Goal: Transaction & Acquisition: Purchase product/service

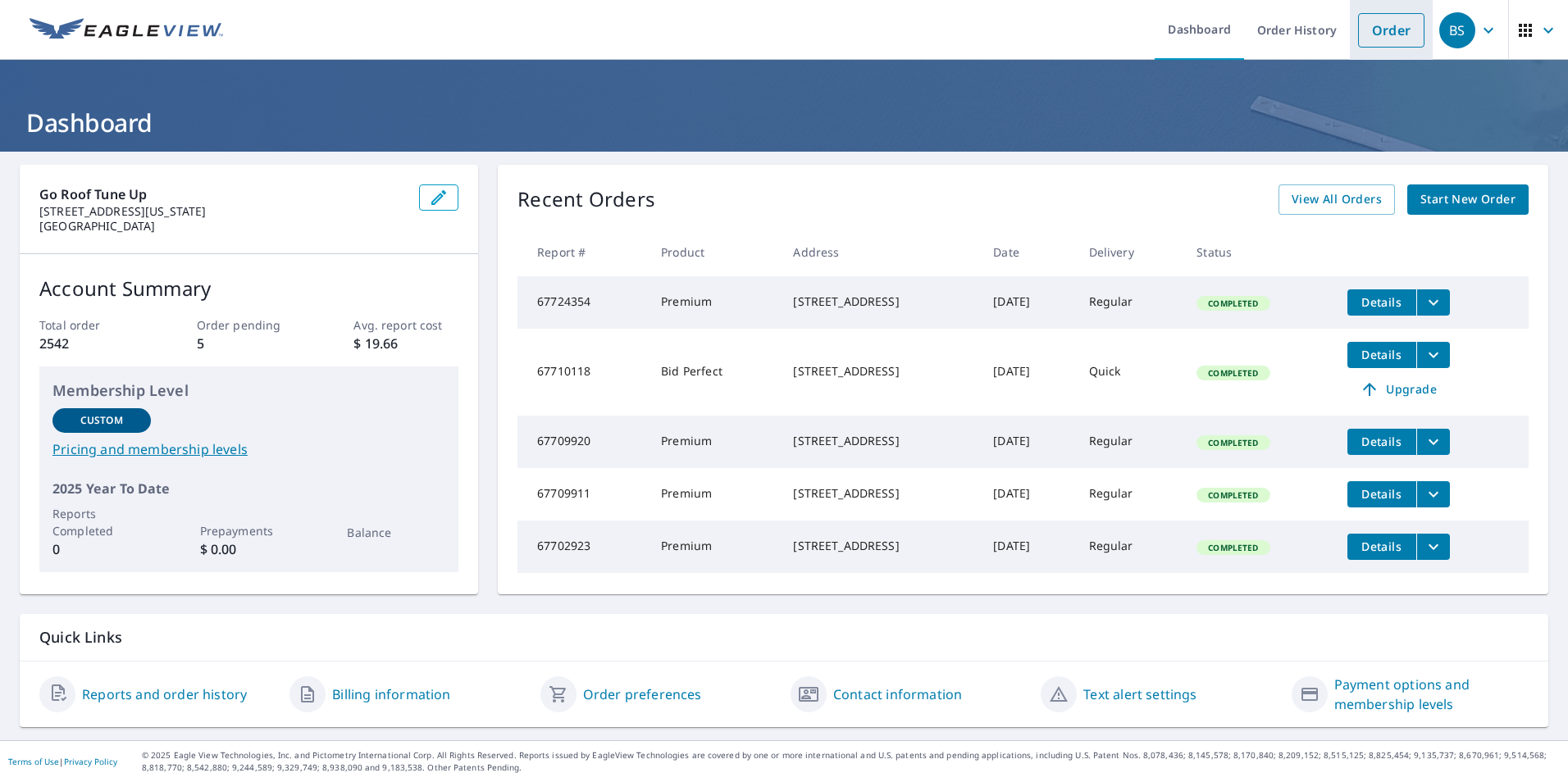
click at [1361, 55] on li "Order" at bounding box center [1391, 30] width 83 height 60
click at [1358, 22] on link "Order" at bounding box center [1391, 30] width 66 height 34
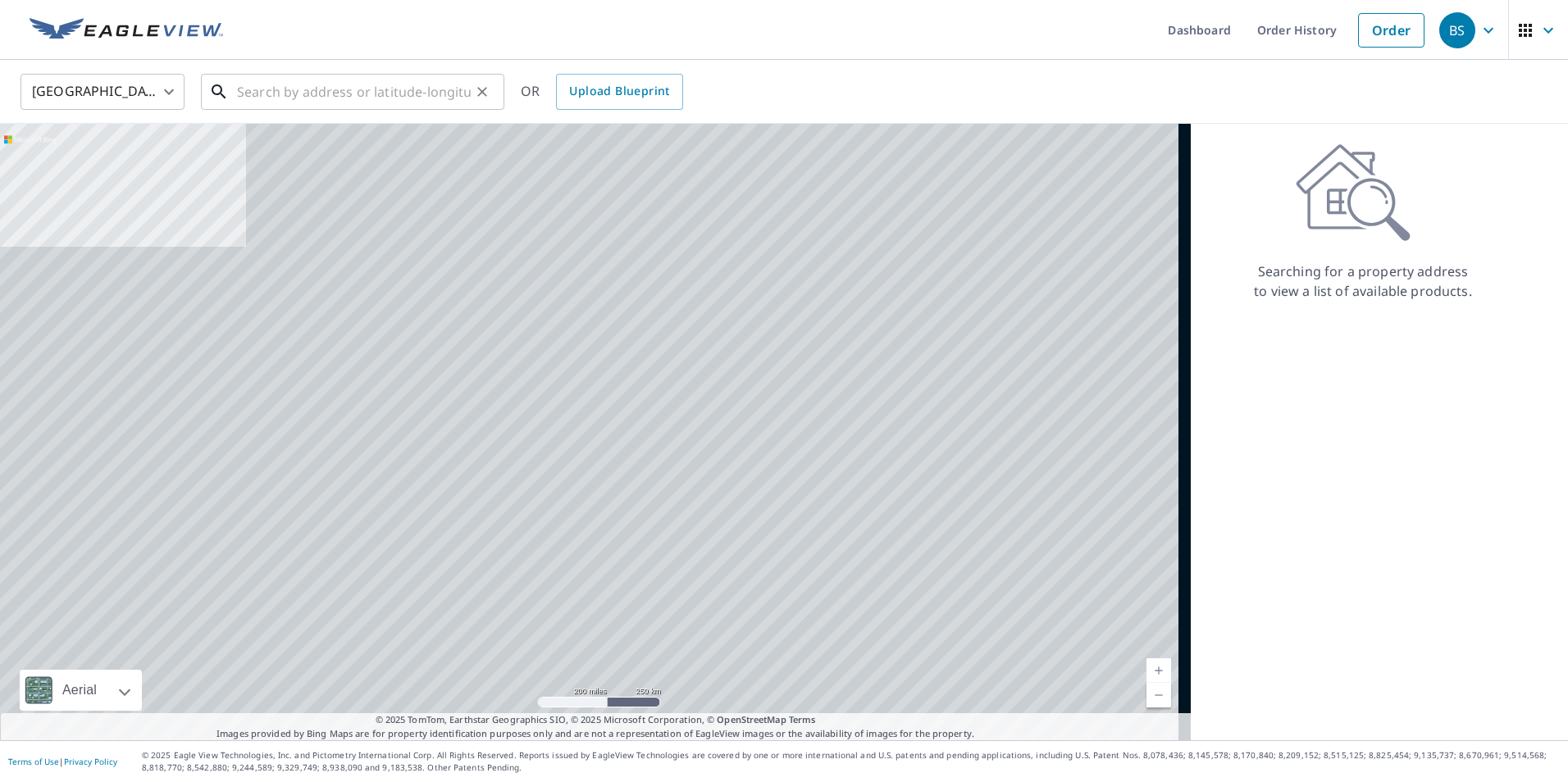
click at [336, 86] on input "text" at bounding box center [353, 91] width 233 height 46
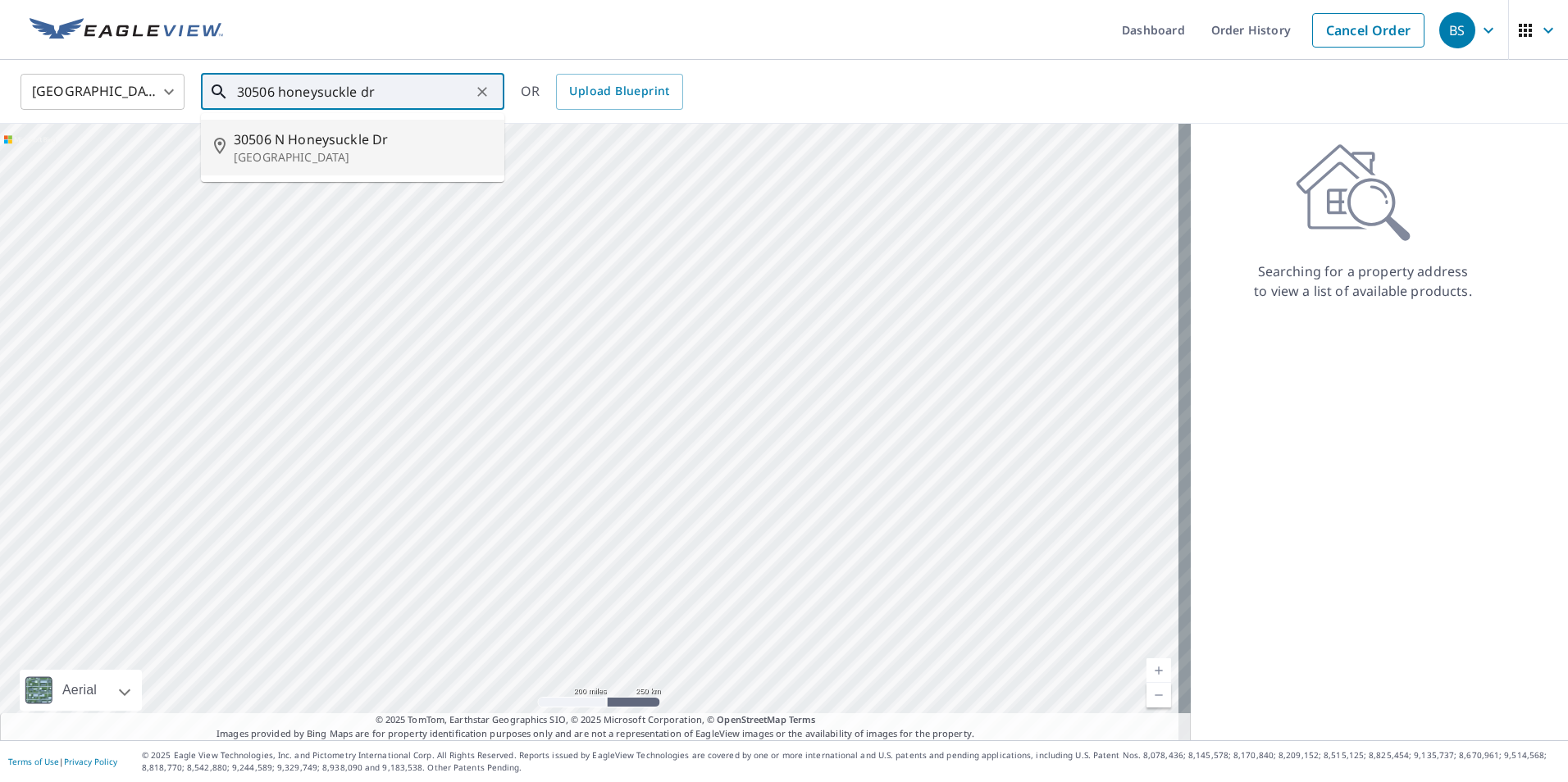
click at [322, 141] on span "30506 N Honeysuckle Dr" at bounding box center [362, 139] width 257 height 20
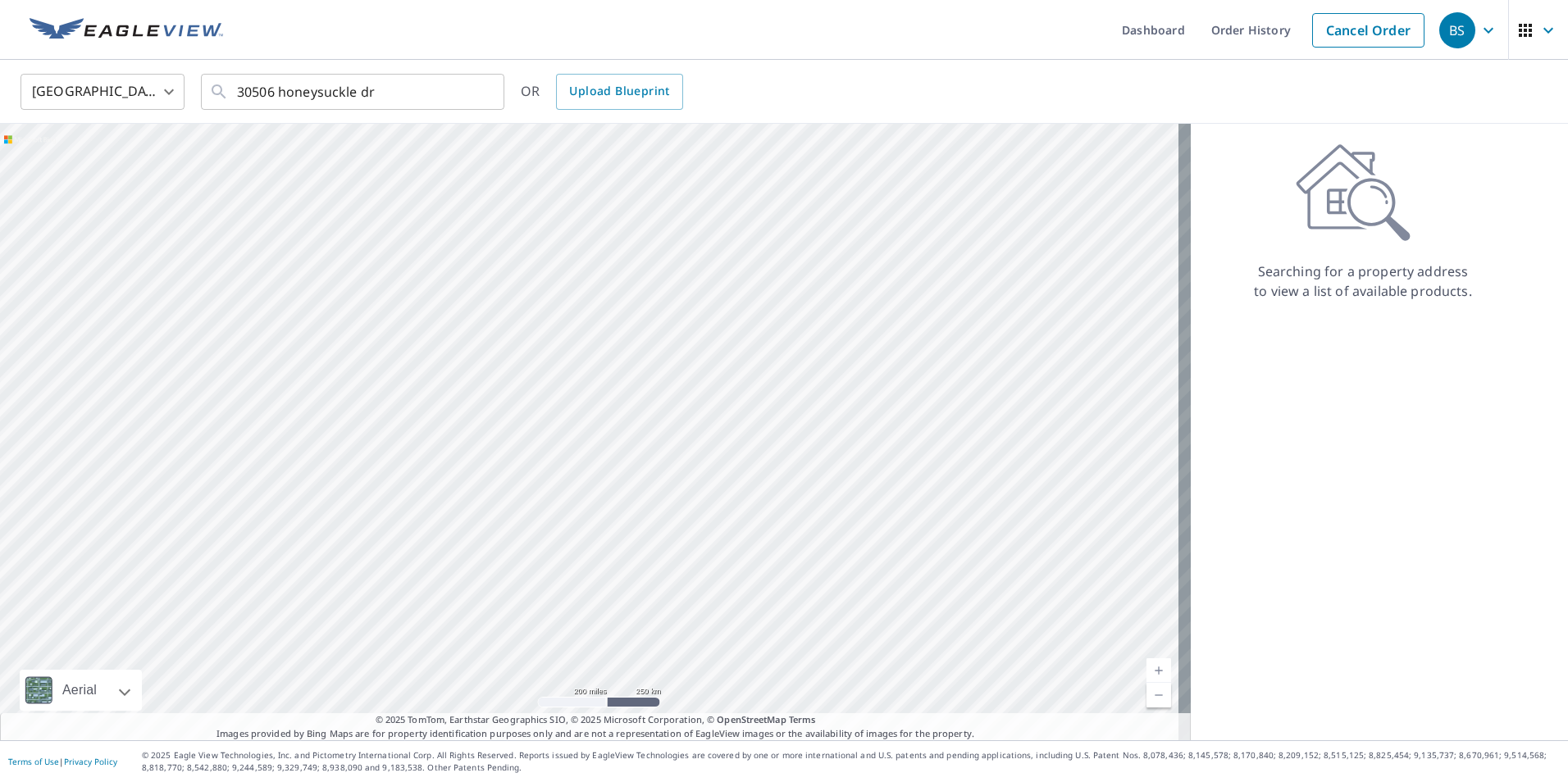
type input "[STREET_ADDRESS]"
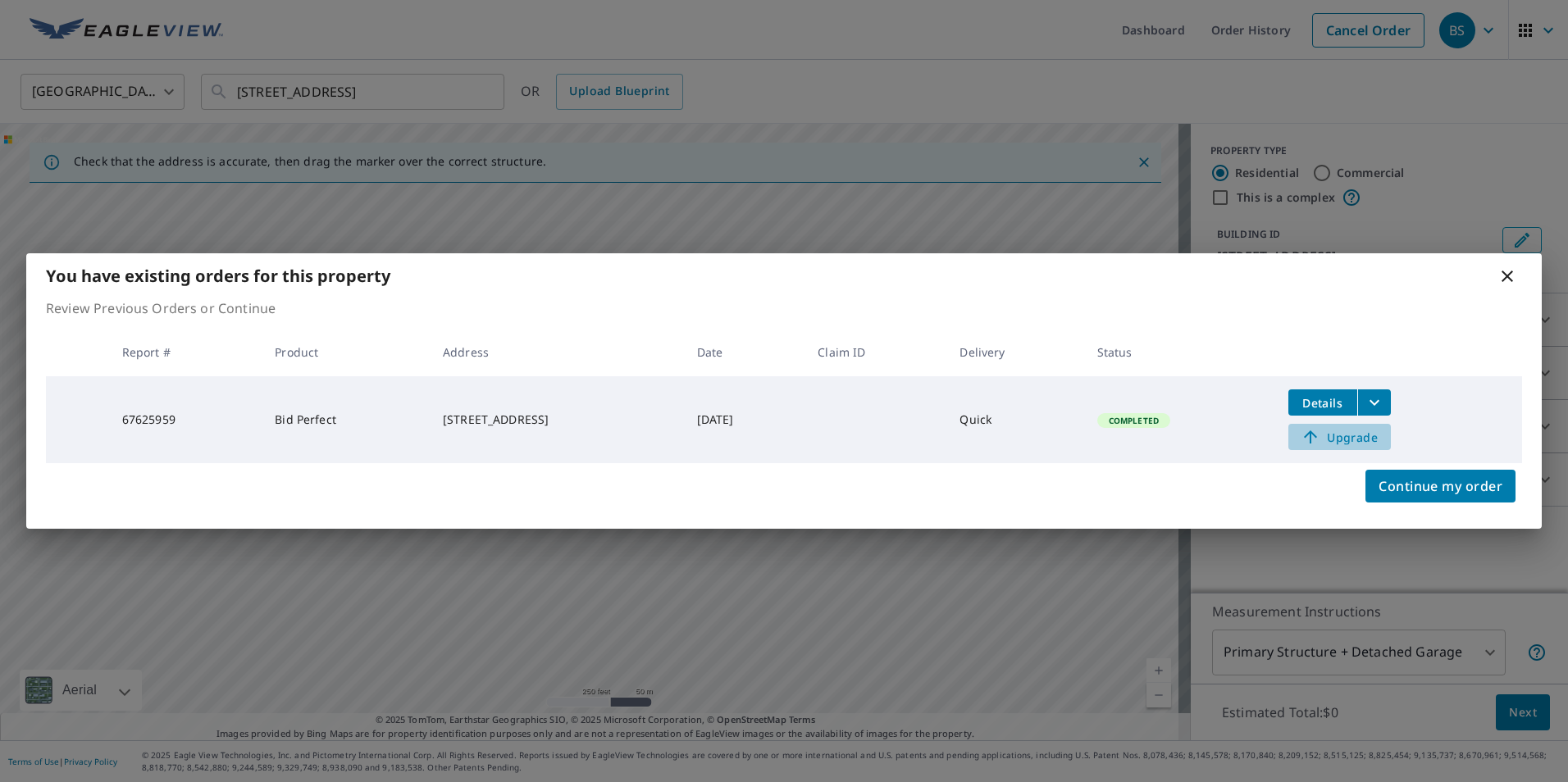
click at [1358, 440] on span "Upgrade" at bounding box center [1340, 437] width 83 height 20
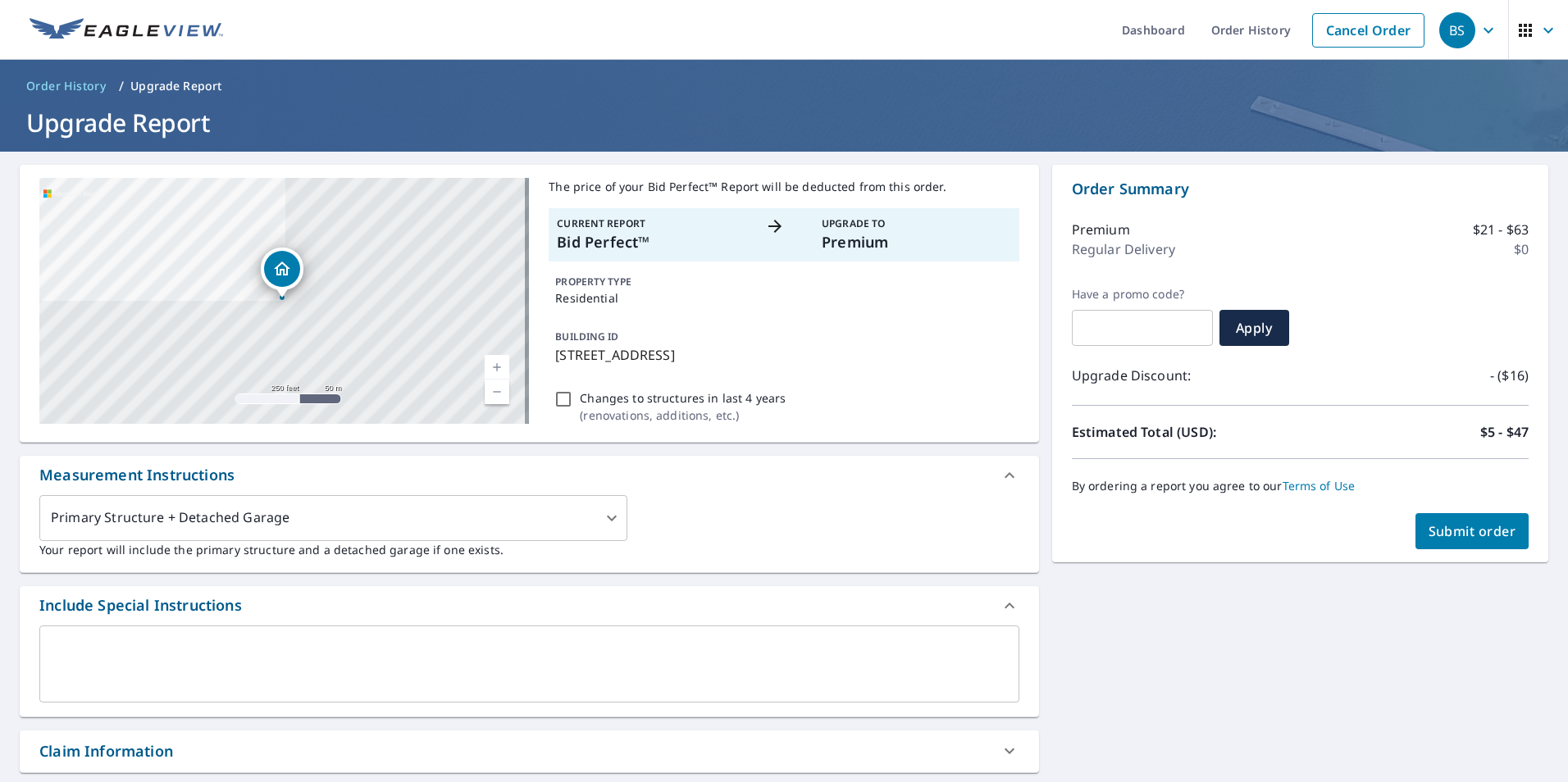
click at [1450, 528] on span "Submit order" at bounding box center [1472, 531] width 88 height 18
checkbox input "true"
